Goal: Task Accomplishment & Management: Manage account settings

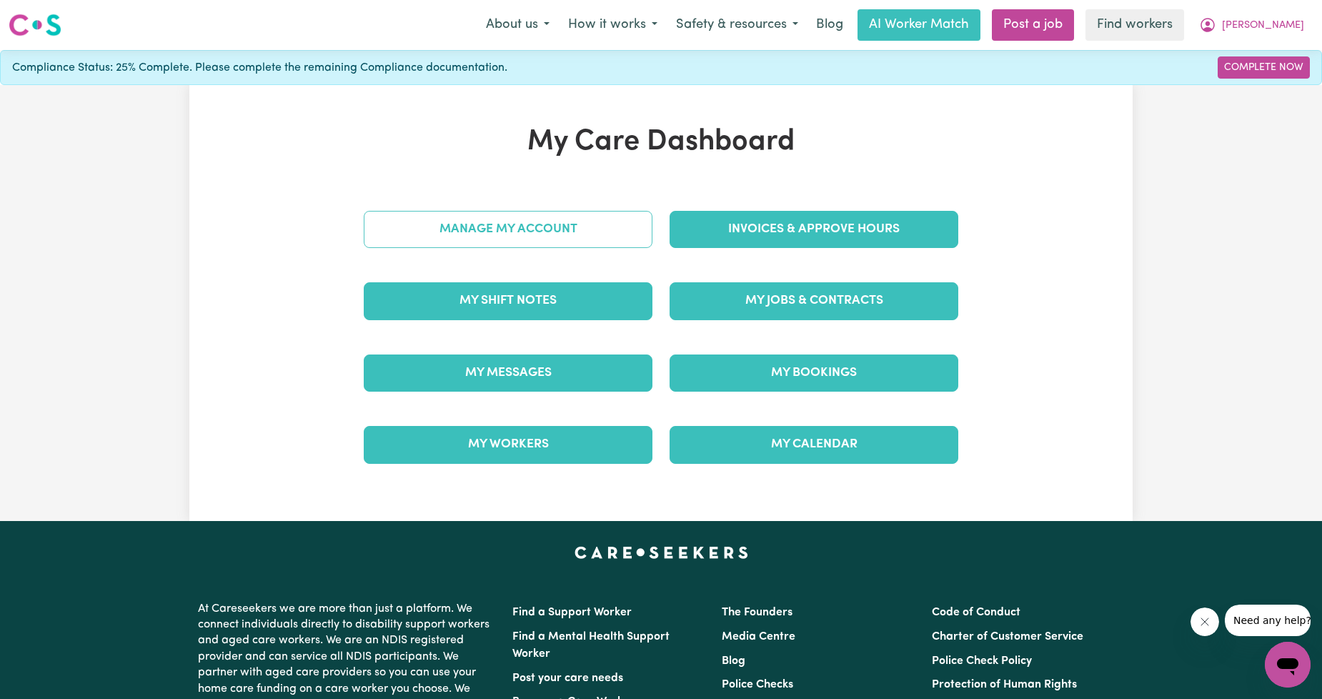
click at [574, 230] on link "Manage My Account" at bounding box center [508, 229] width 289 height 37
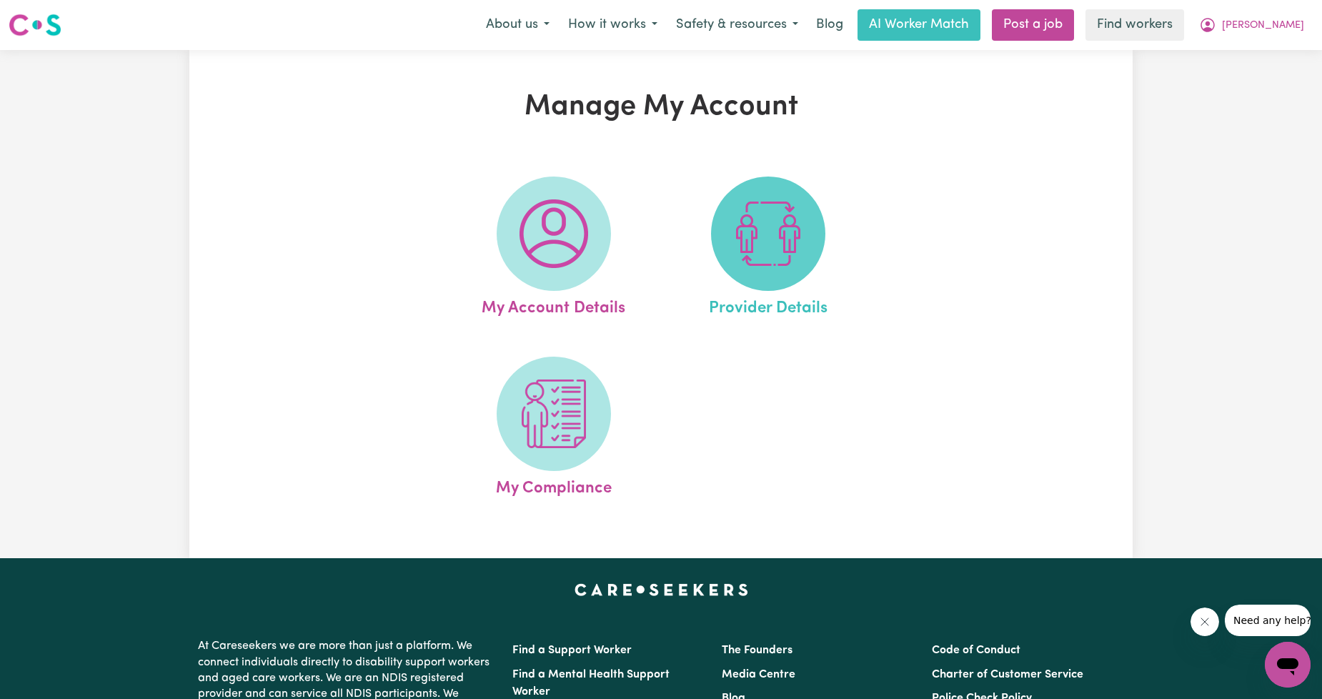
click at [731, 262] on span at bounding box center [768, 234] width 114 height 114
select select "NDIS_FUNDING_PLAN_MANAGED"
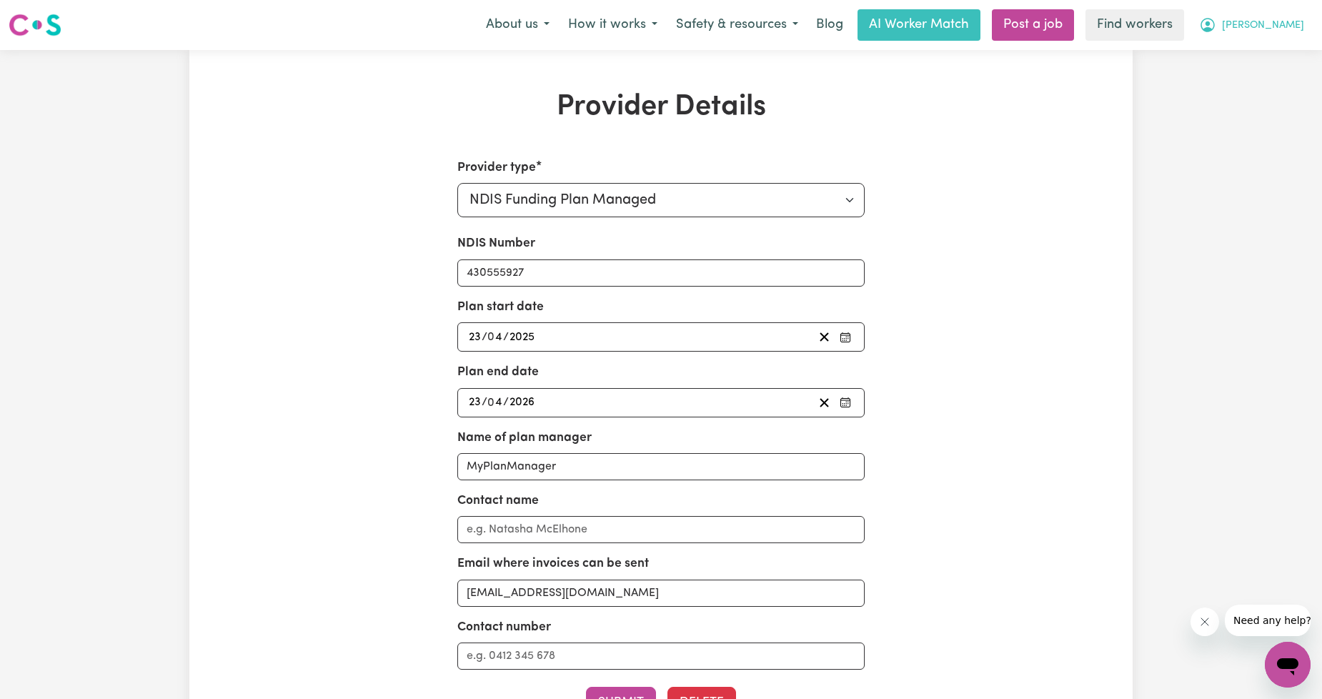
click at [1216, 21] on icon "My Account" at bounding box center [1207, 24] width 17 height 17
click at [1253, 54] on link "My Dashboard" at bounding box center [1256, 55] width 113 height 27
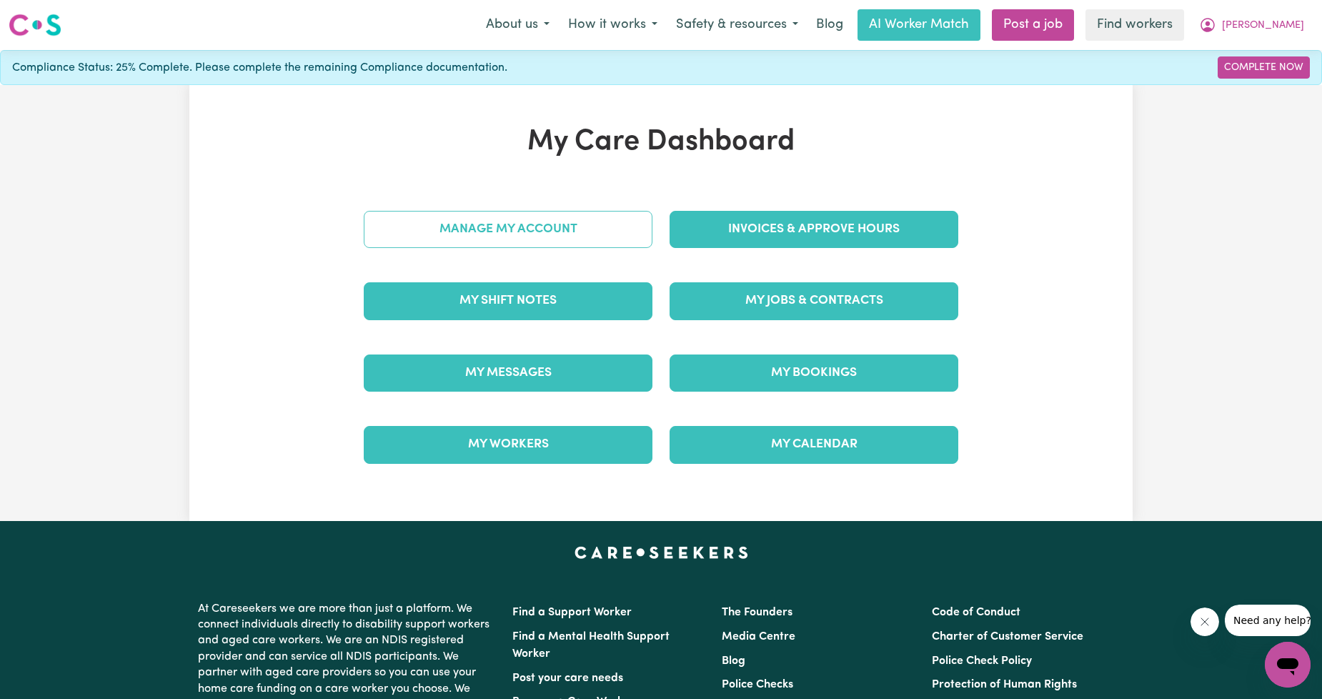
click at [400, 244] on link "Manage My Account" at bounding box center [508, 229] width 289 height 37
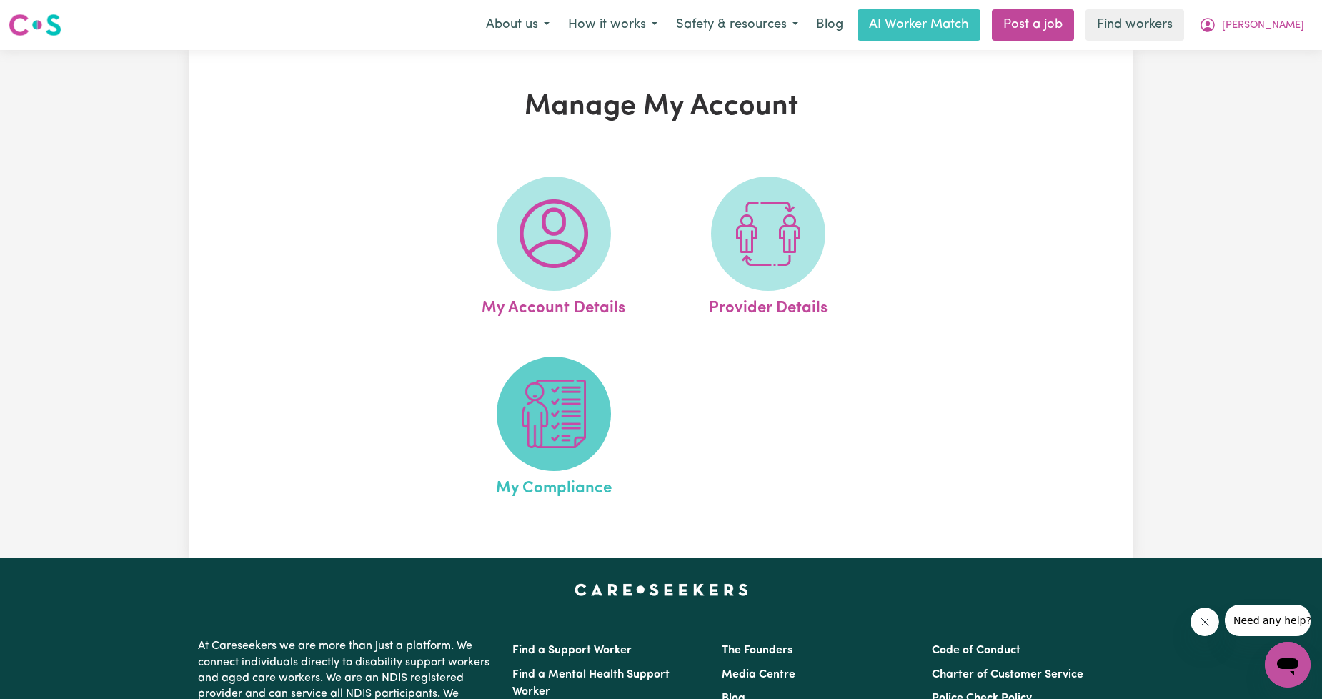
click at [527, 424] on img at bounding box center [554, 414] width 69 height 69
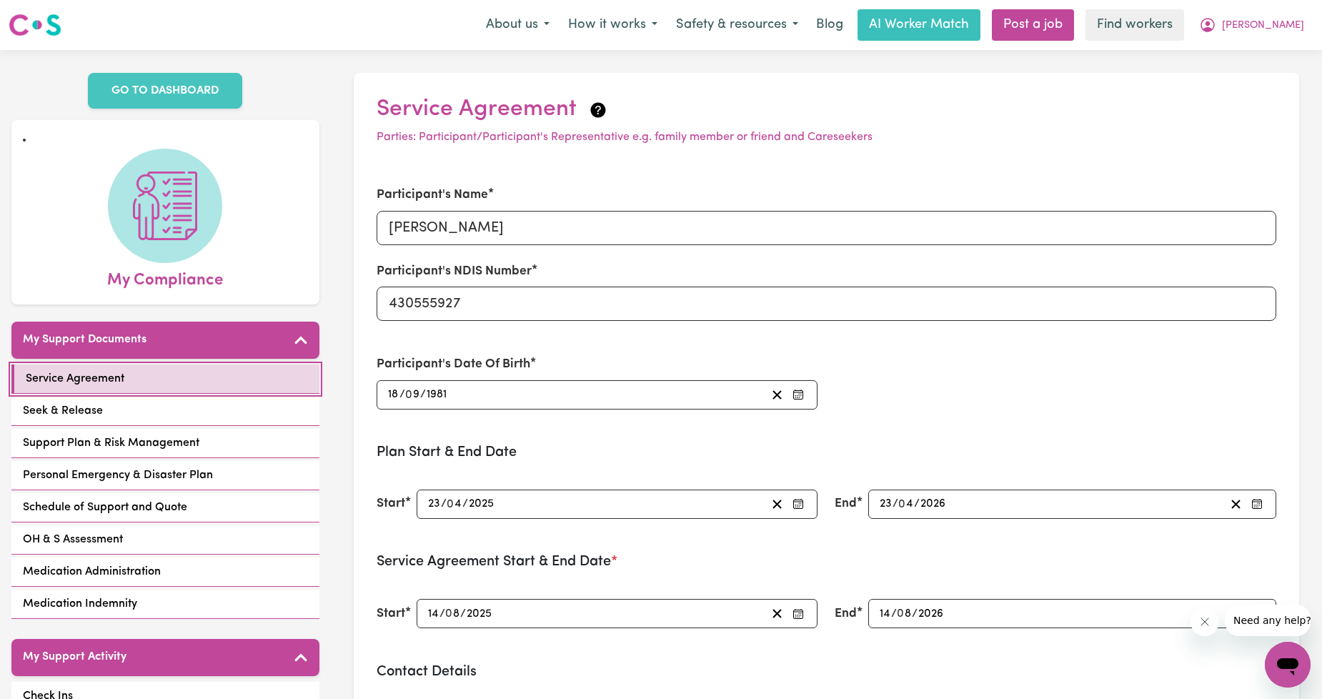
click at [124, 374] on link "Service Agreement" at bounding box center [165, 379] width 308 height 29
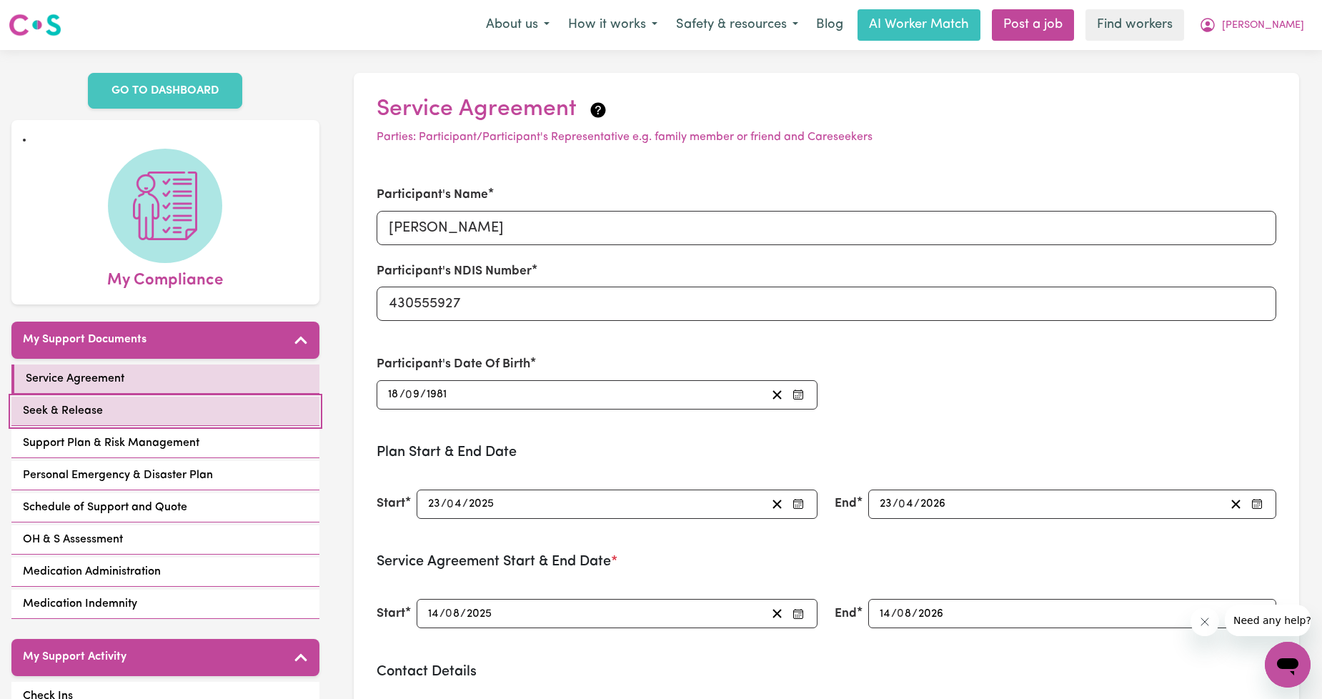
click at [114, 397] on link "Seek & Release" at bounding box center [165, 411] width 308 height 29
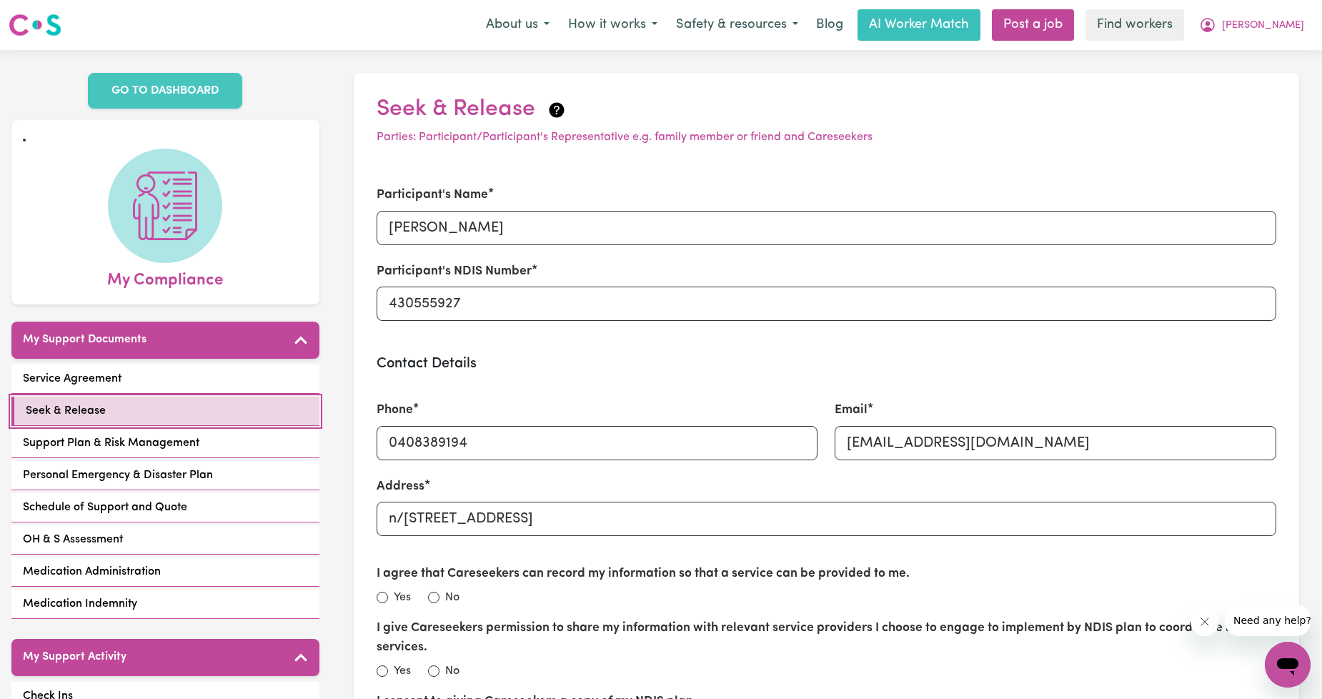
click at [139, 397] on link "Seek & Release" at bounding box center [165, 411] width 308 height 29
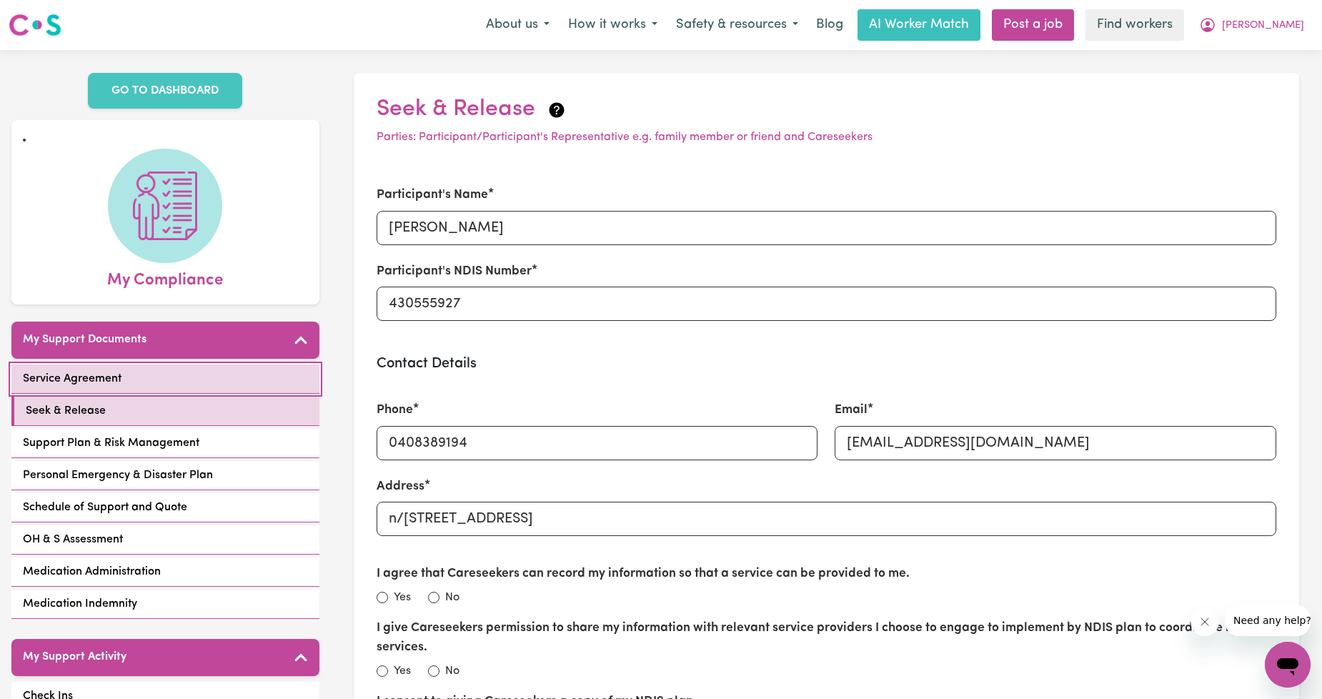
click at [145, 369] on link "Service Agreement" at bounding box center [165, 379] width 308 height 29
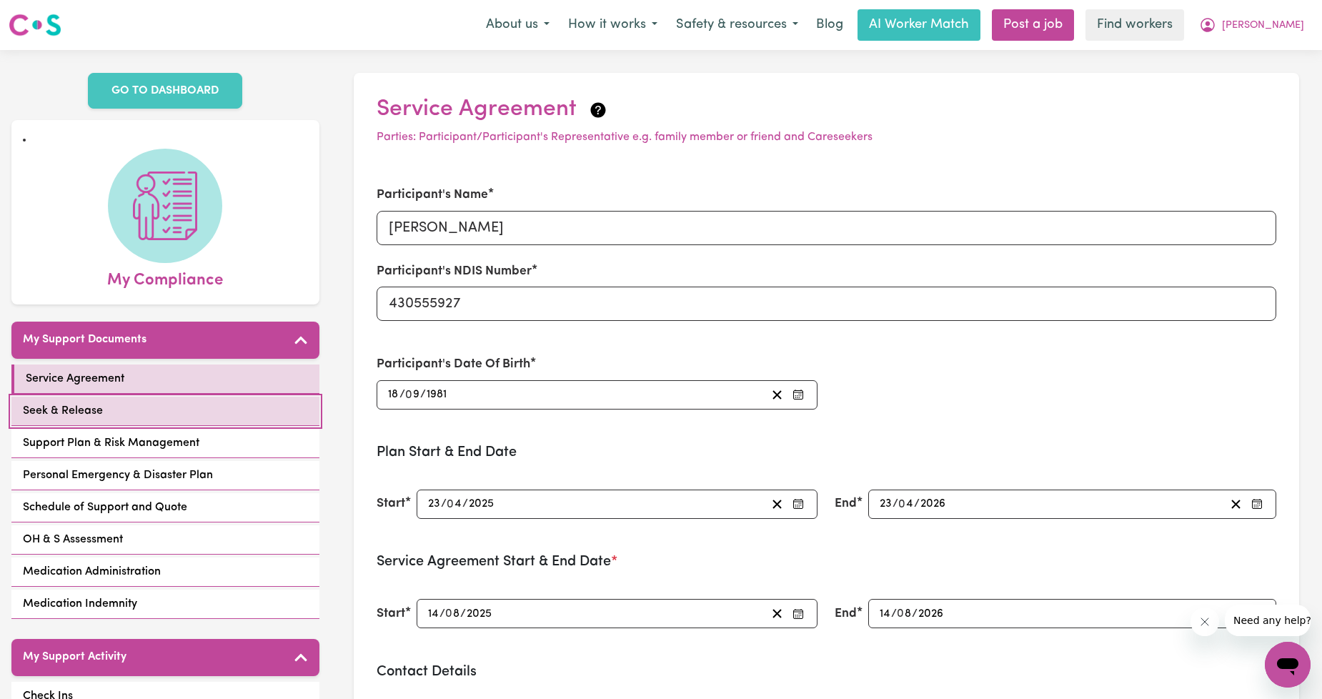
click at [110, 397] on link "Seek & Release" at bounding box center [165, 411] width 308 height 29
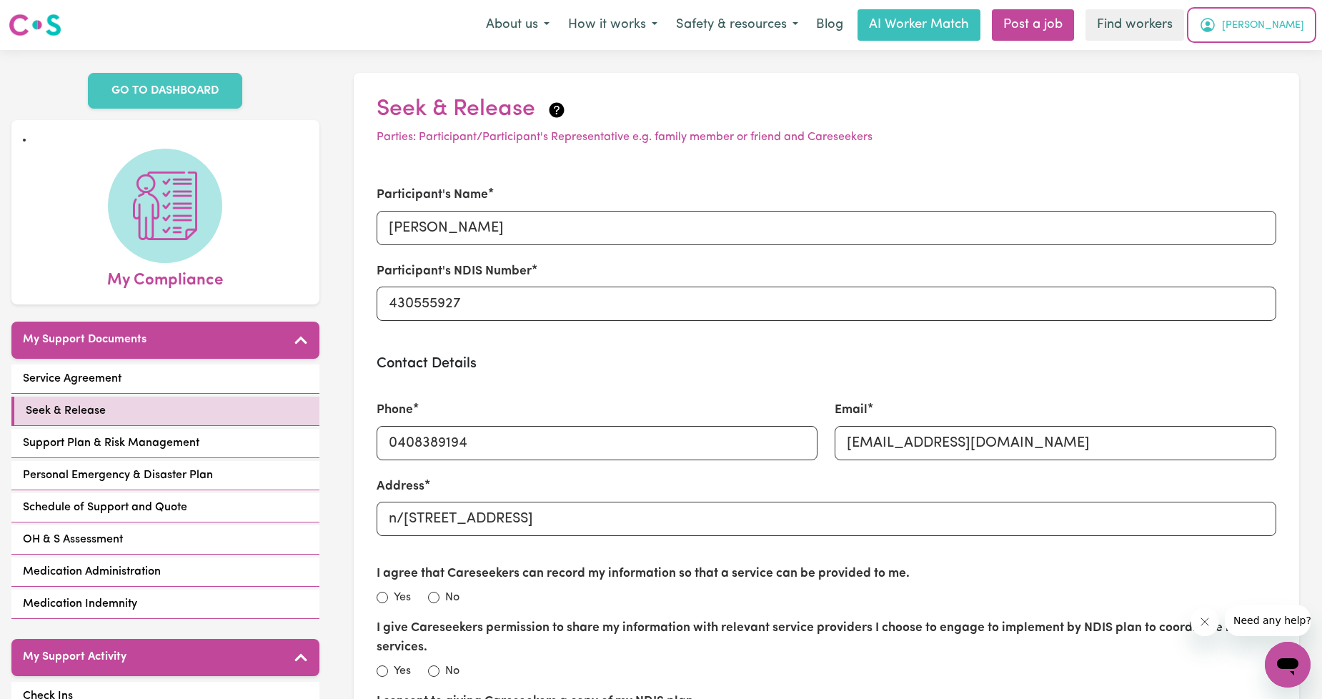
click at [1282, 33] on button "[PERSON_NAME]" at bounding box center [1252, 25] width 124 height 30
click at [1262, 86] on link "Logout" at bounding box center [1256, 82] width 113 height 27
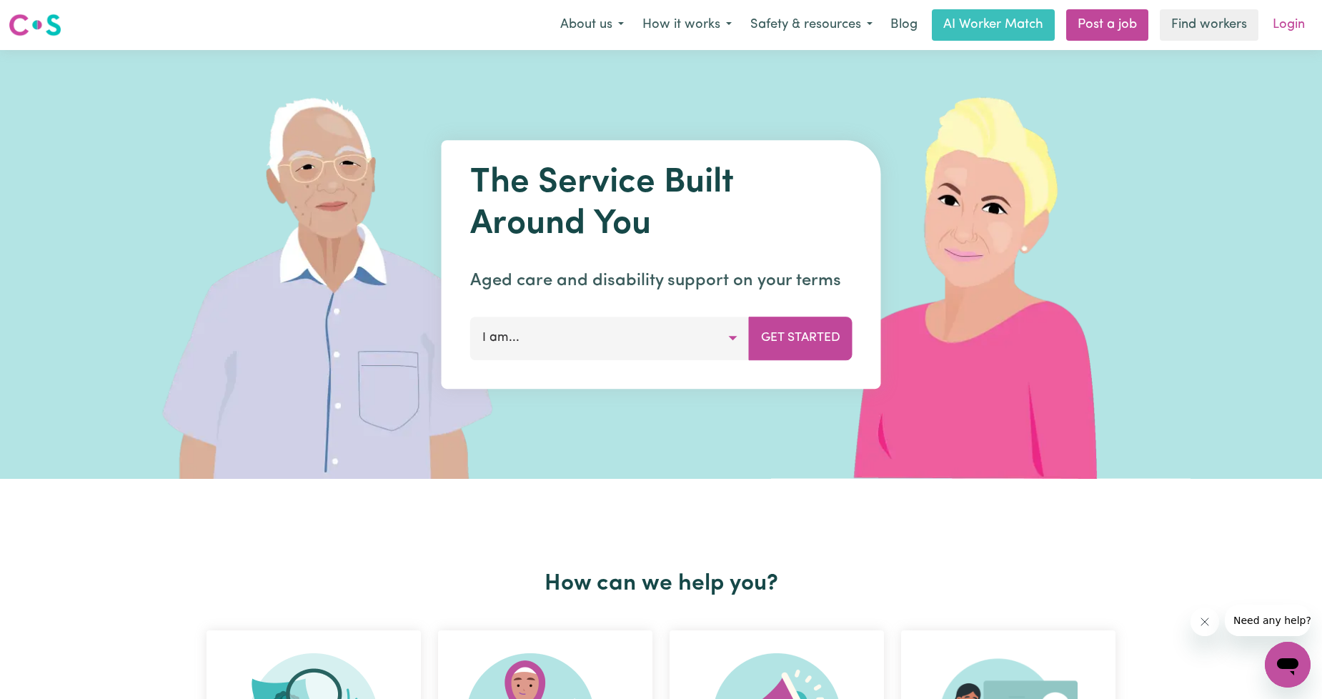
click at [1282, 23] on link "Login" at bounding box center [1288, 24] width 49 height 31
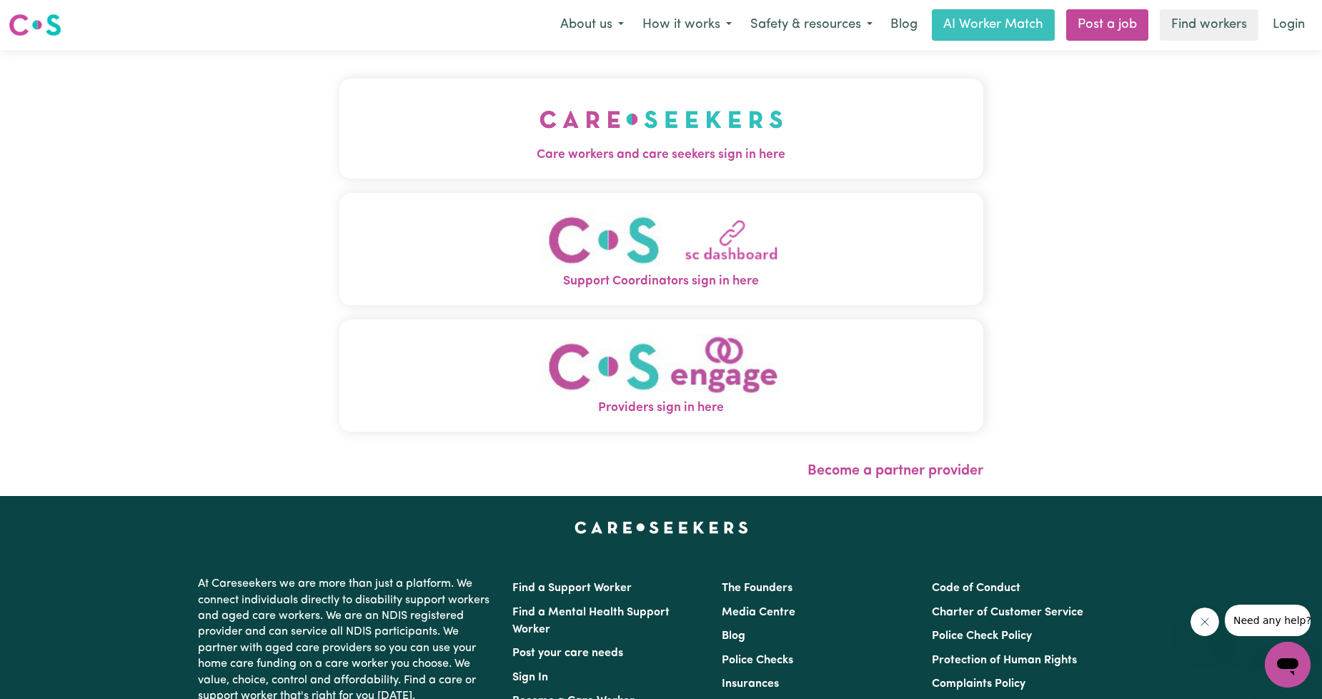
click at [461, 76] on div "Care workers and care seekers sign in here Support Coordinators sign in here Pr…" at bounding box center [661, 273] width 661 height 446
click at [480, 138] on button "Care workers and care seekers sign in here" at bounding box center [661, 129] width 644 height 100
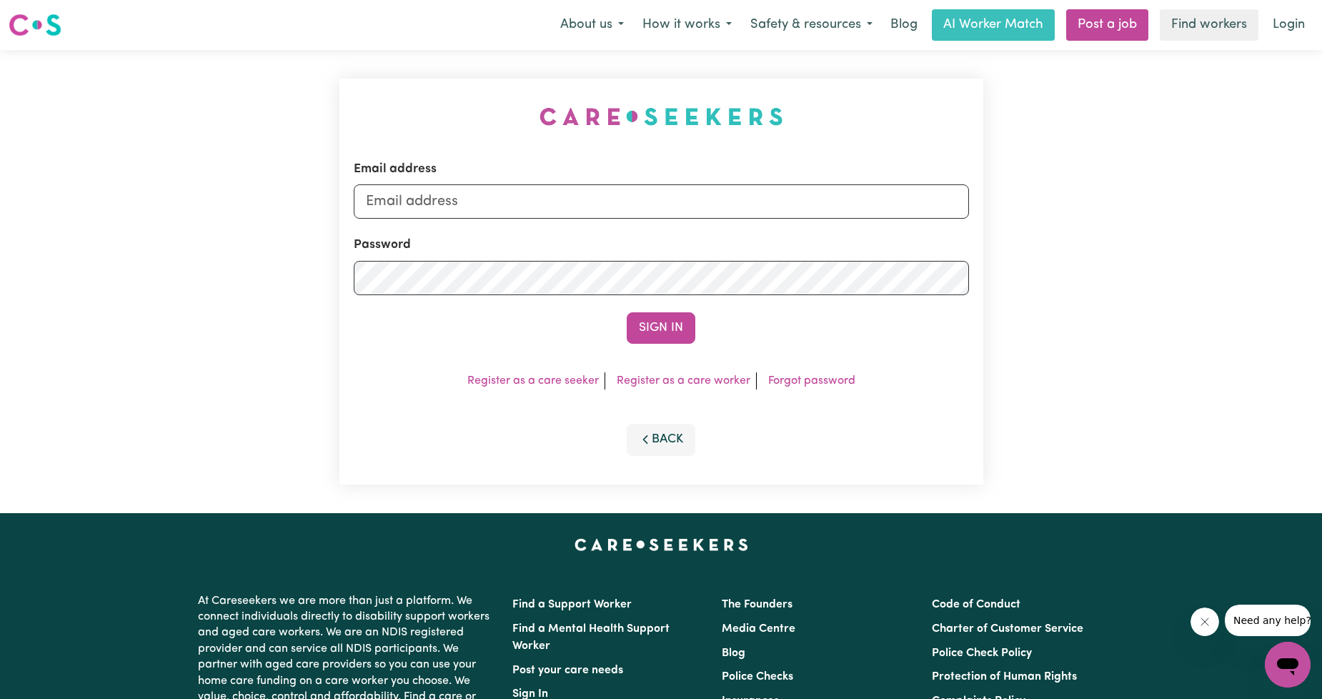
click at [522, 206] on div "Email address Password Sign In Register as a care seeker Register as a care wor…" at bounding box center [661, 281] width 661 height 463
click at [522, 206] on input "Email address" at bounding box center [661, 201] width 615 height 34
drag, startPoint x: 438, startPoint y: 209, endPoint x: 782, endPoint y: 237, distance: 345.0
click at [797, 222] on form "Email address [EMAIL_ADDRESS][PERSON_NAME][DOMAIN_NAME] Password Sign In" at bounding box center [661, 252] width 615 height 184
click at [691, 304] on form "Email address superuser~[PERSON_NAME] Password Sign In" at bounding box center [661, 252] width 615 height 184
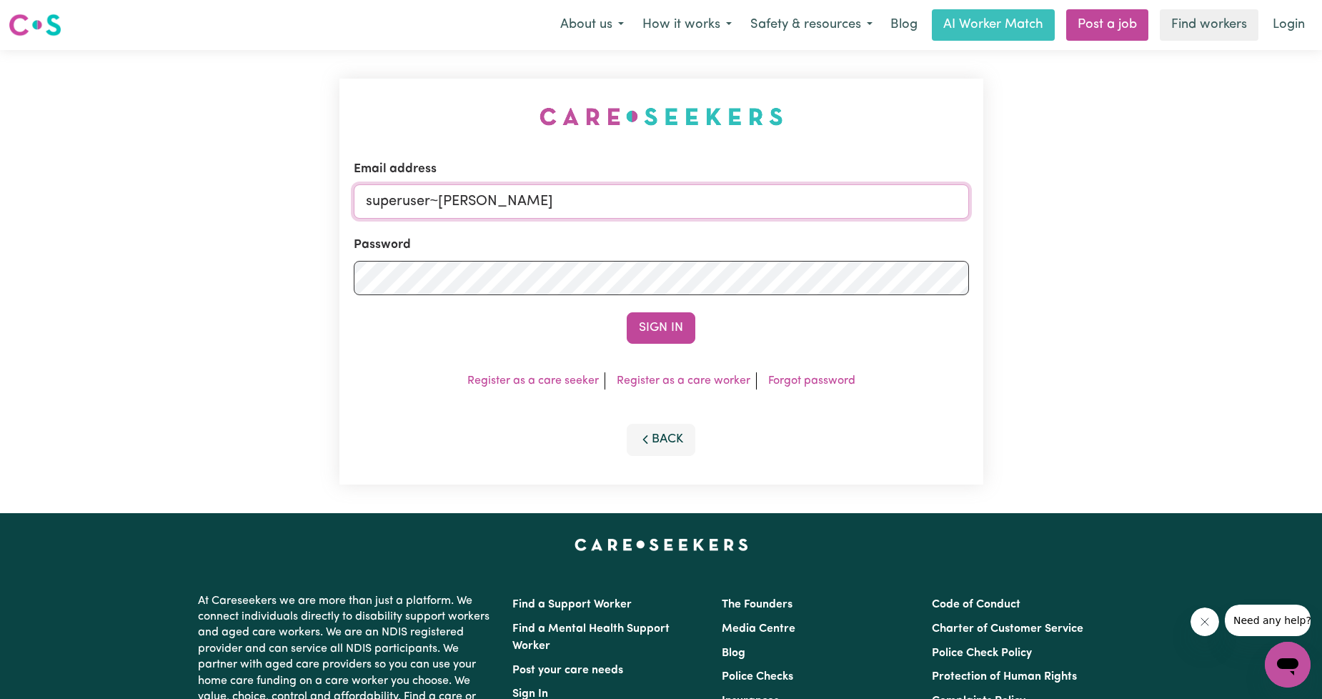
drag, startPoint x: 442, startPoint y: 204, endPoint x: 608, endPoint y: 199, distance: 166.6
click at [605, 201] on input "superuser~[PERSON_NAME]" at bounding box center [661, 201] width 615 height 34
paste input "[EMAIL_ADDRESS][DOMAIN_NAME]"
type input "superuser~[EMAIL_ADDRESS][DOMAIN_NAME]"
click at [641, 304] on form "Email address superuser~[EMAIL_ADDRESS][DOMAIN_NAME] Password Sign In" at bounding box center [661, 252] width 615 height 184
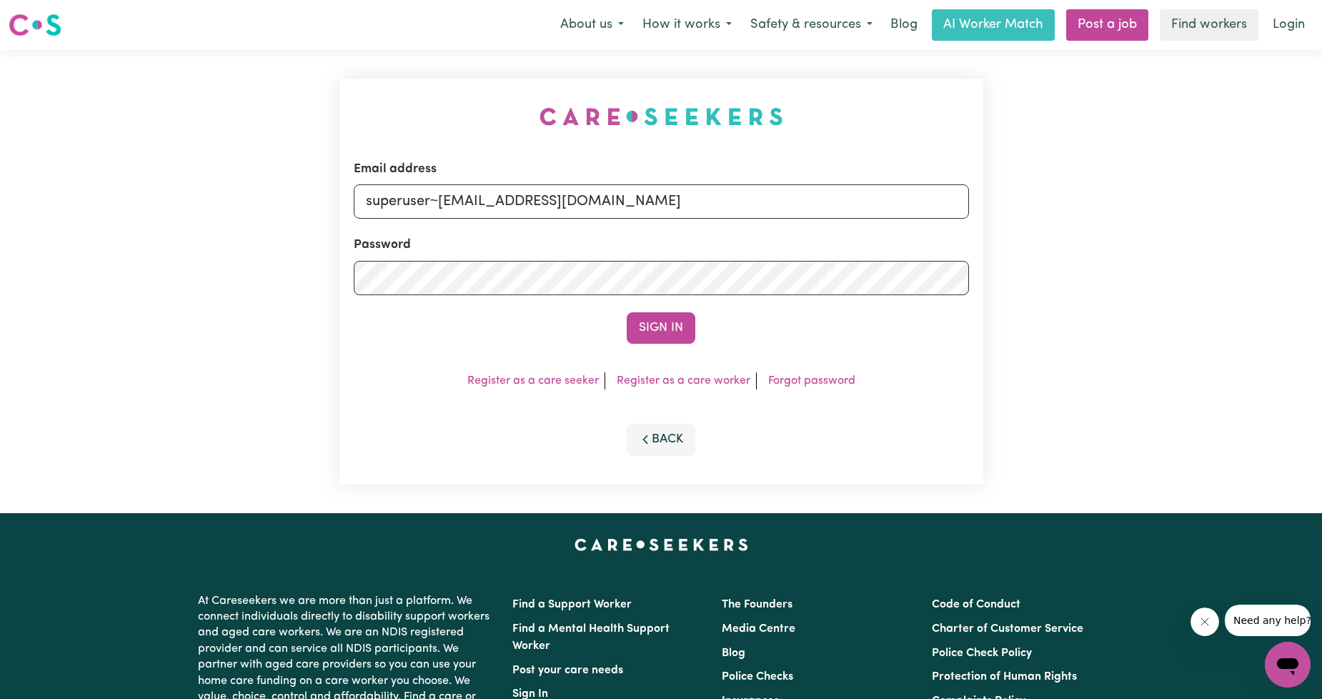
click at [658, 327] on button "Sign In" at bounding box center [661, 327] width 69 height 31
